Goal: Information Seeking & Learning: Learn about a topic

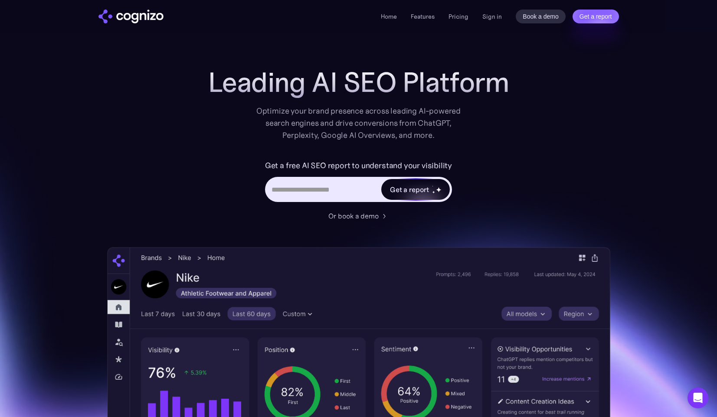
click at [432, 190] on div "Hero URL Input Form" at bounding box center [436, 189] width 9 height 9
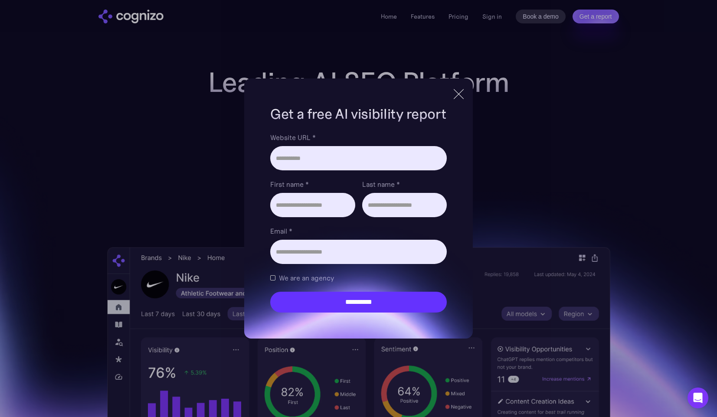
click at [495, 126] on div "**********" at bounding box center [358, 208] width 717 height 417
click at [455, 92] on div at bounding box center [458, 94] width 14 height 16
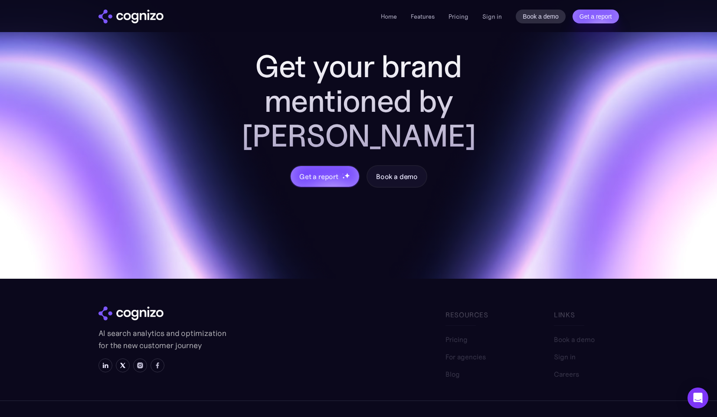
scroll to position [3572, 0]
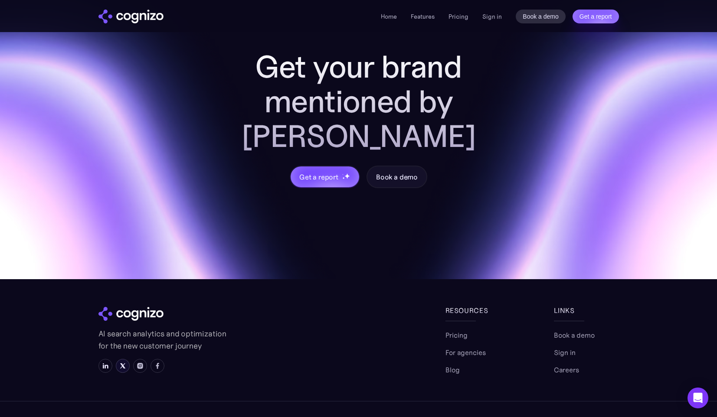
click at [120, 363] on img at bounding box center [122, 366] width 7 height 7
click at [106, 363] on img at bounding box center [105, 366] width 7 height 7
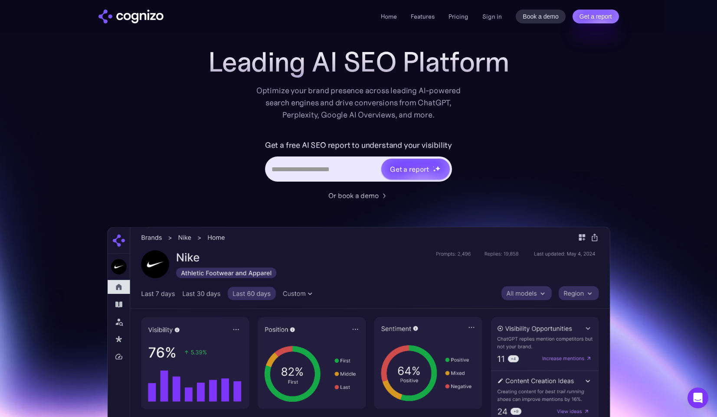
scroll to position [0, 0]
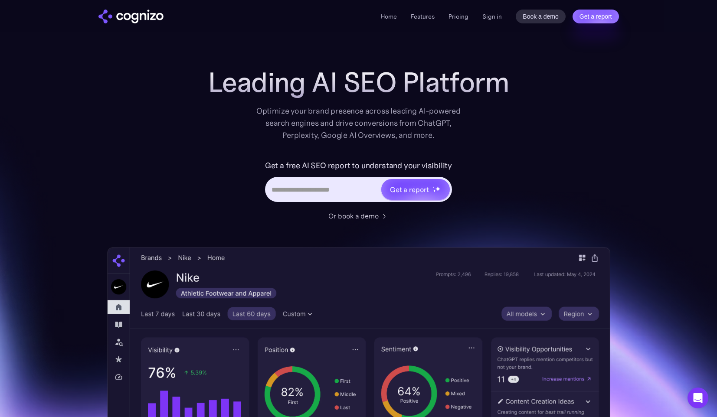
click at [128, 17] on img "home" at bounding box center [130, 17] width 65 height 14
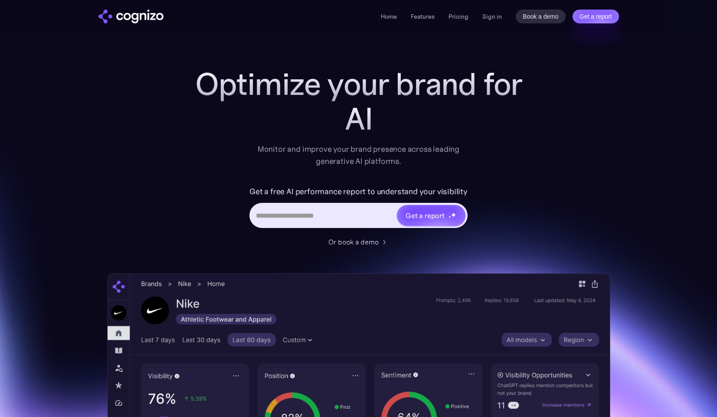
click at [218, 194] on div "Get a free AI performance report to understand your visibility Get a report" at bounding box center [358, 211] width 347 height 52
click at [186, 190] on div "Get a free AI performance report to understand your visibility Get a report" at bounding box center [358, 211] width 347 height 52
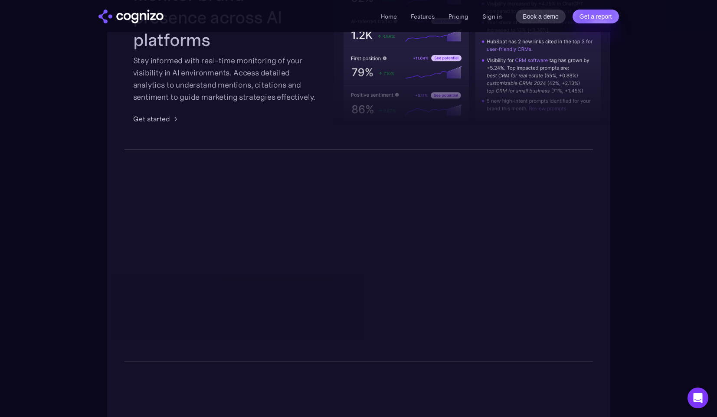
scroll to position [1671, 0]
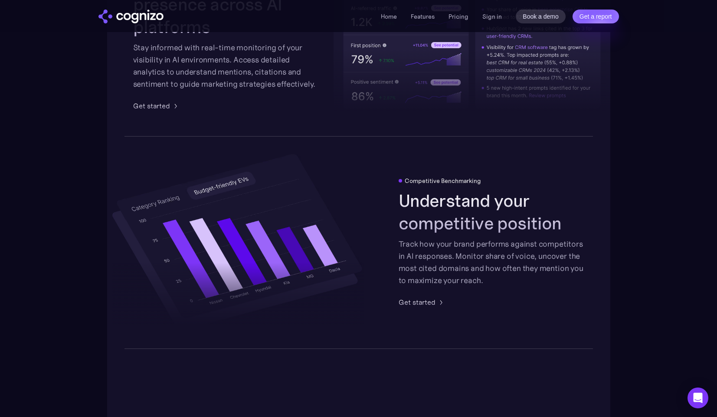
click at [448, 19] on ul "Home Features Pricing Book a demo Get a report" at bounding box center [425, 16] width 88 height 10
click at [454, 17] on link "Pricing" at bounding box center [458, 17] width 20 height 8
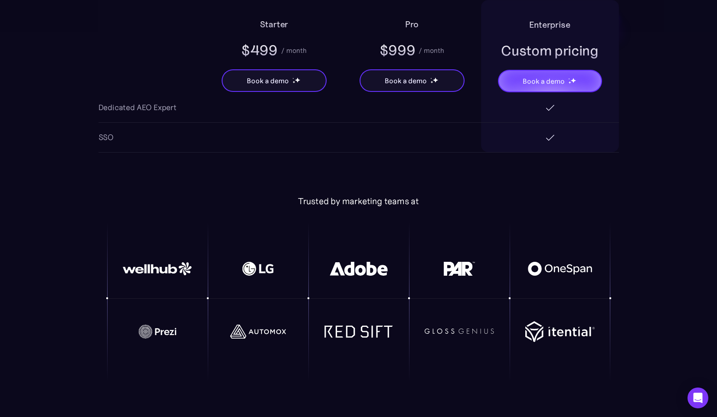
scroll to position [1756, 0]
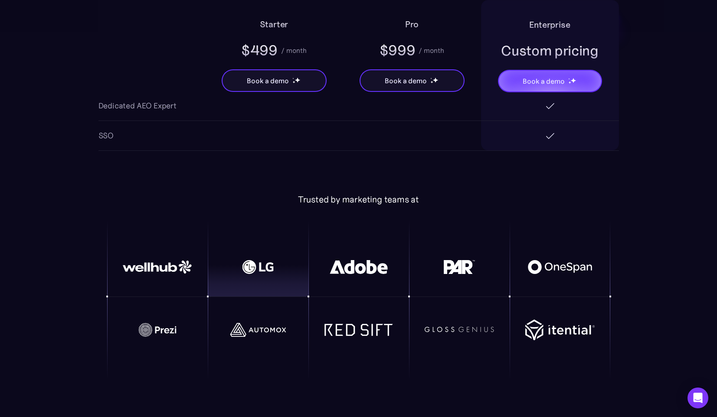
click at [272, 258] on div at bounding box center [258, 267] width 101 height 45
